Goal: Use online tool/utility

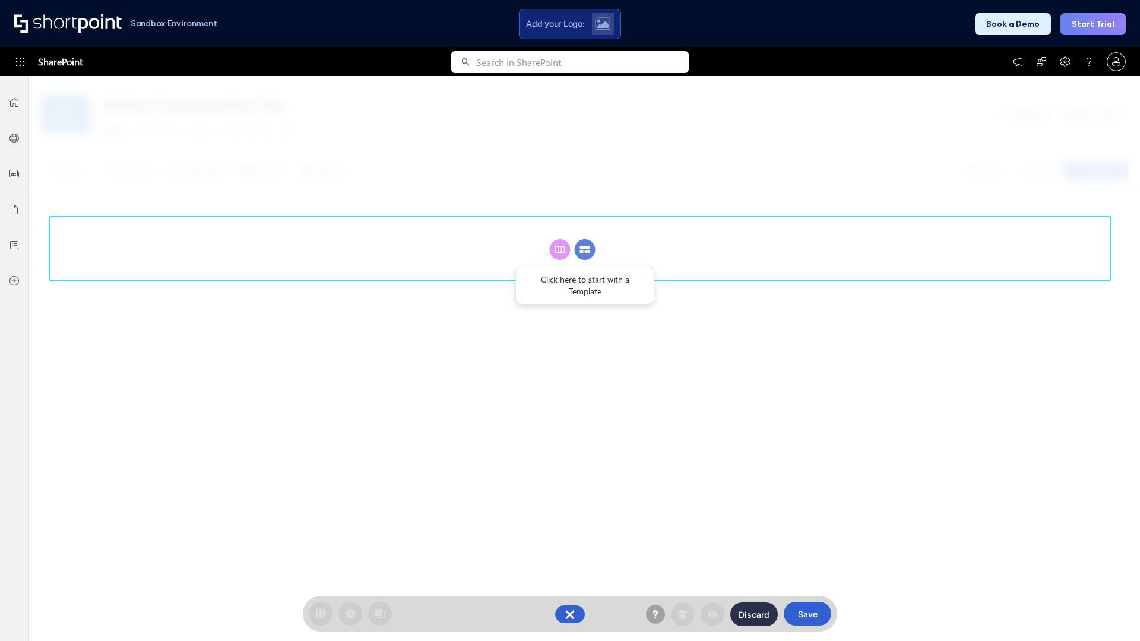
click at [585, 249] on circle at bounding box center [585, 249] width 21 height 21
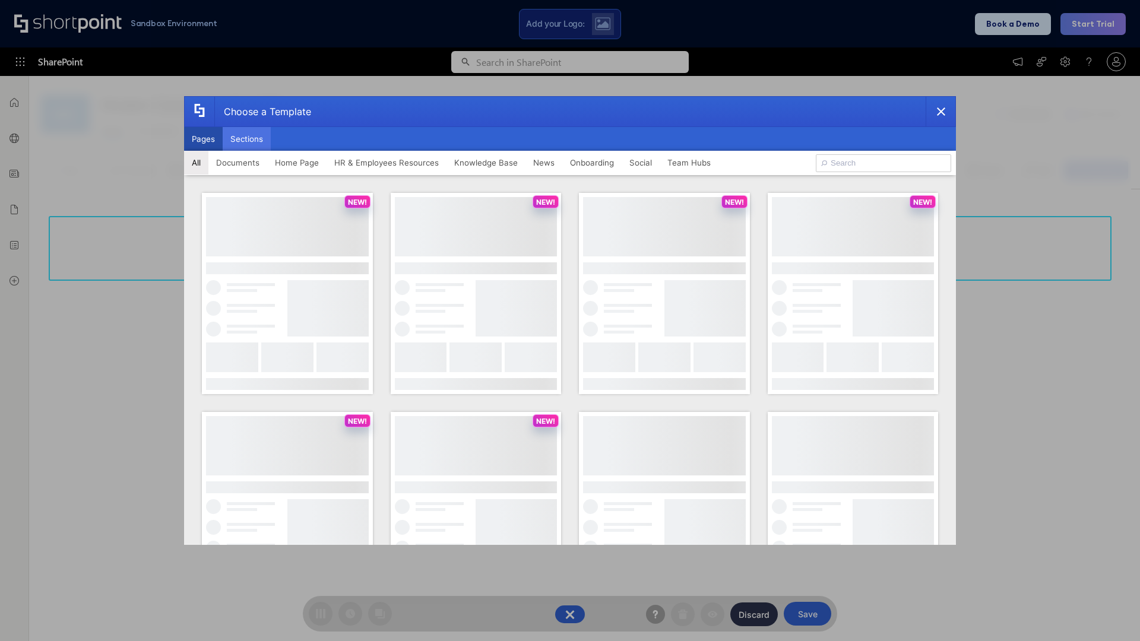
click at [246, 139] on button "Sections" at bounding box center [247, 139] width 48 height 24
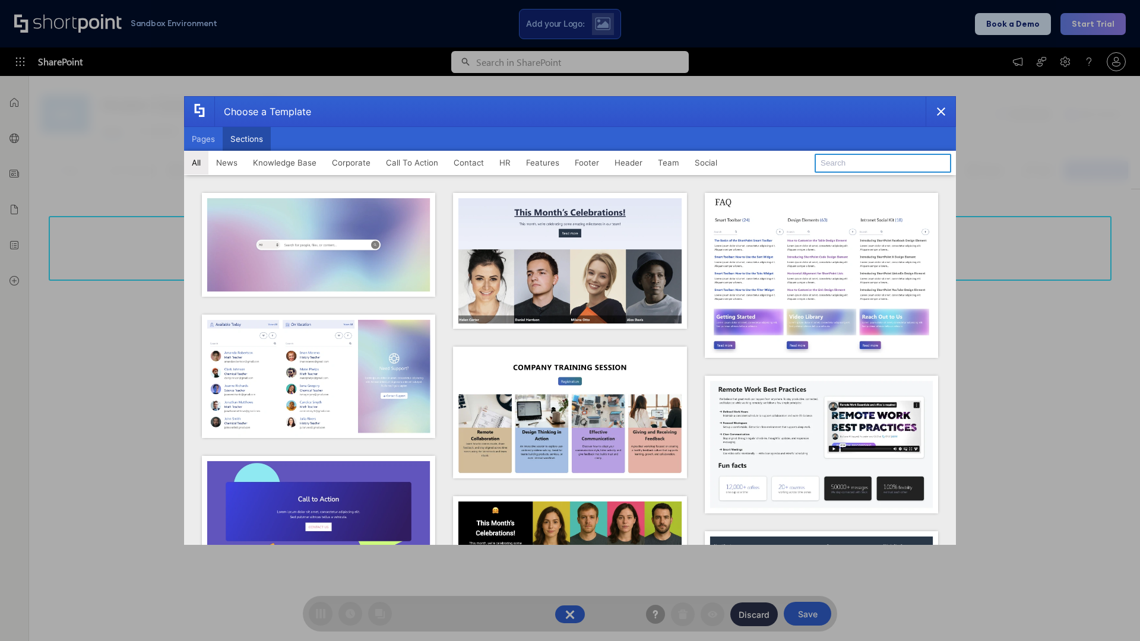
type input "Features Kit 5"
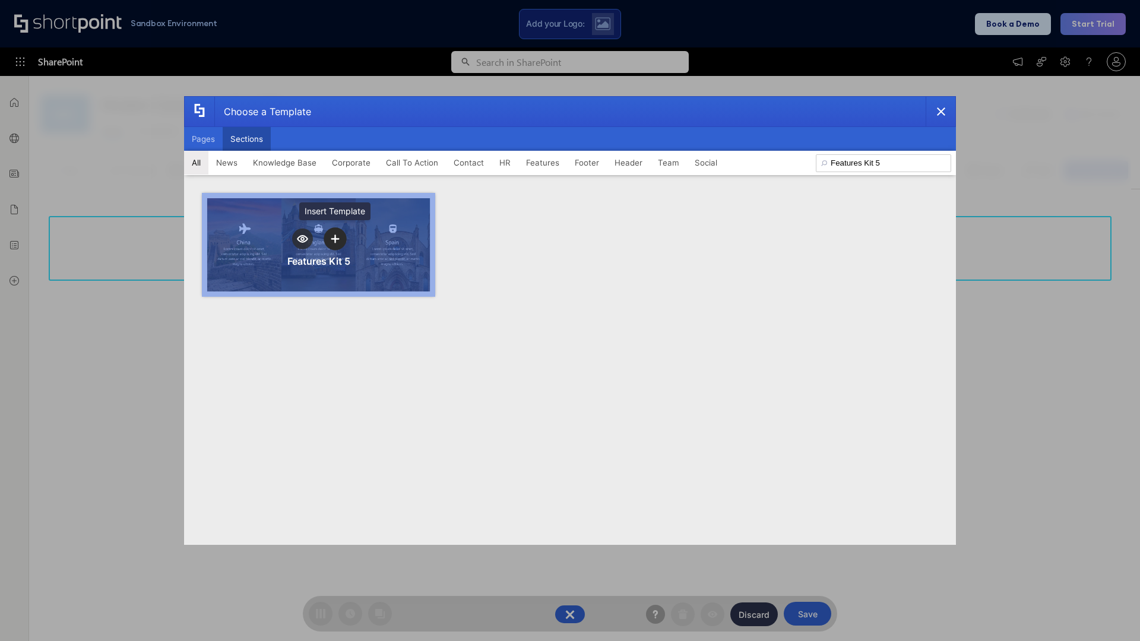
click at [335, 239] on icon "template selector" at bounding box center [335, 238] width 8 height 8
